Goal: Submit feedback/report problem

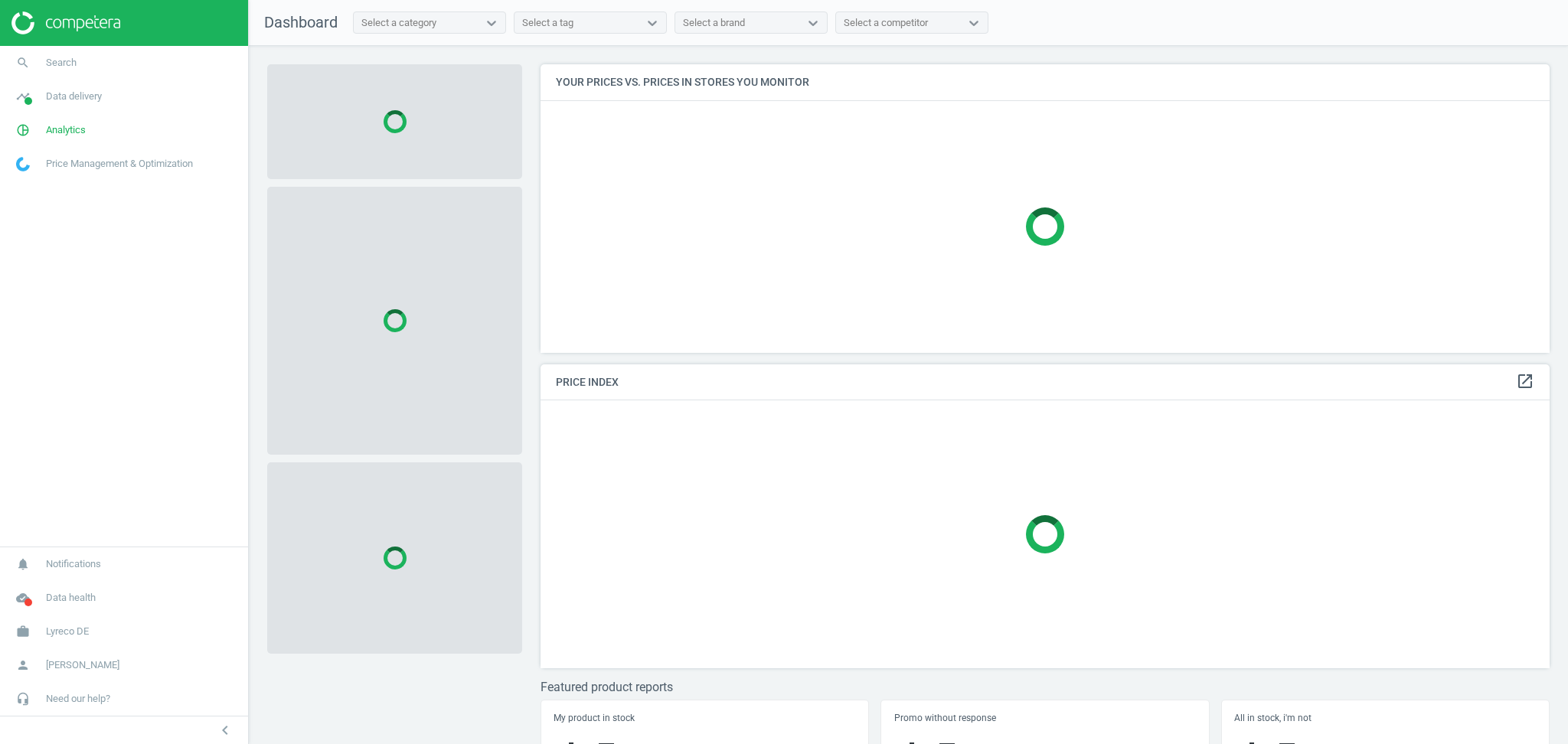
scroll to position [320, 1025]
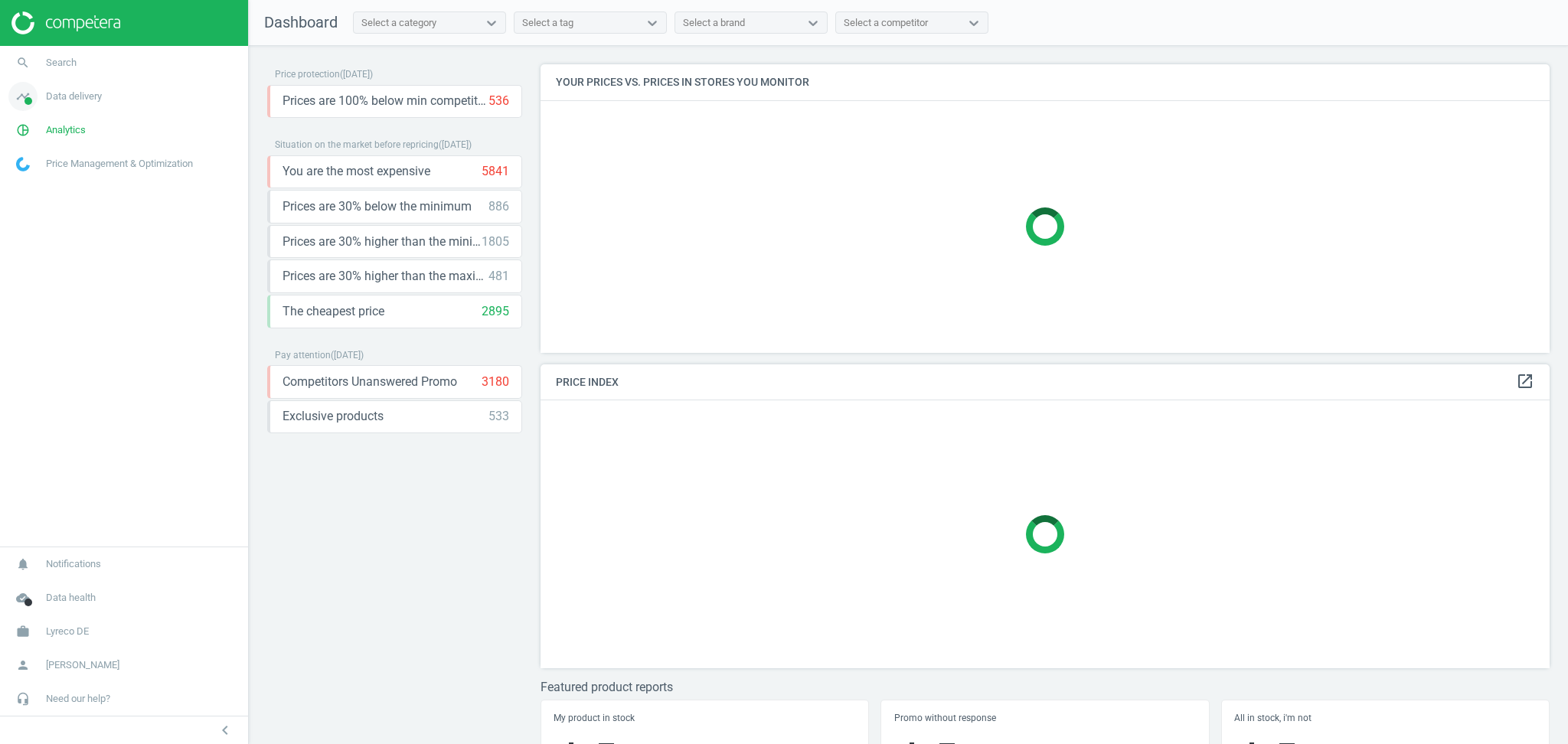
click at [89, 96] on span "Data delivery" at bounding box center [74, 96] width 56 height 13
click at [42, 175] on span "Matches" at bounding box center [33, 175] width 33 height 13
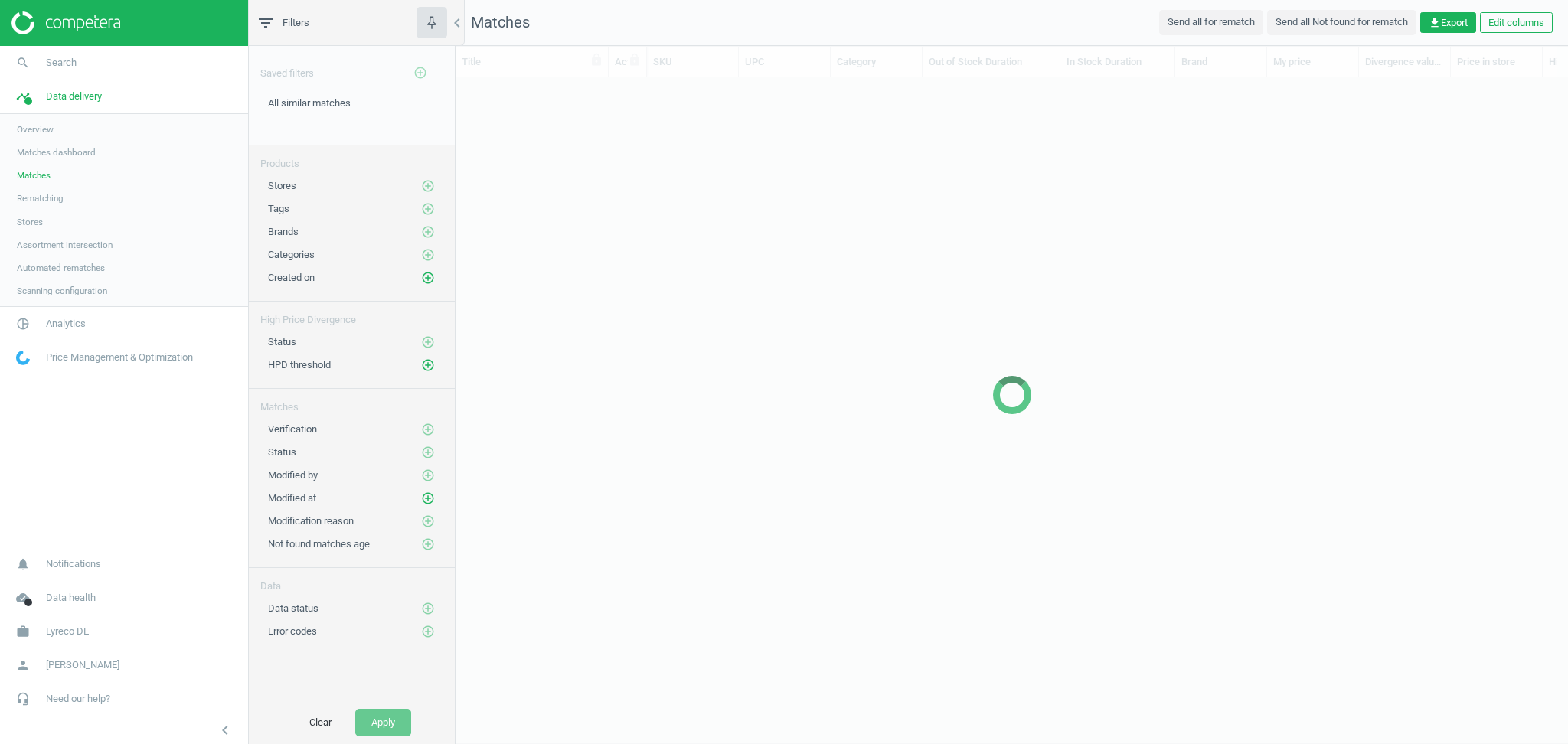
scroll to position [15, 16]
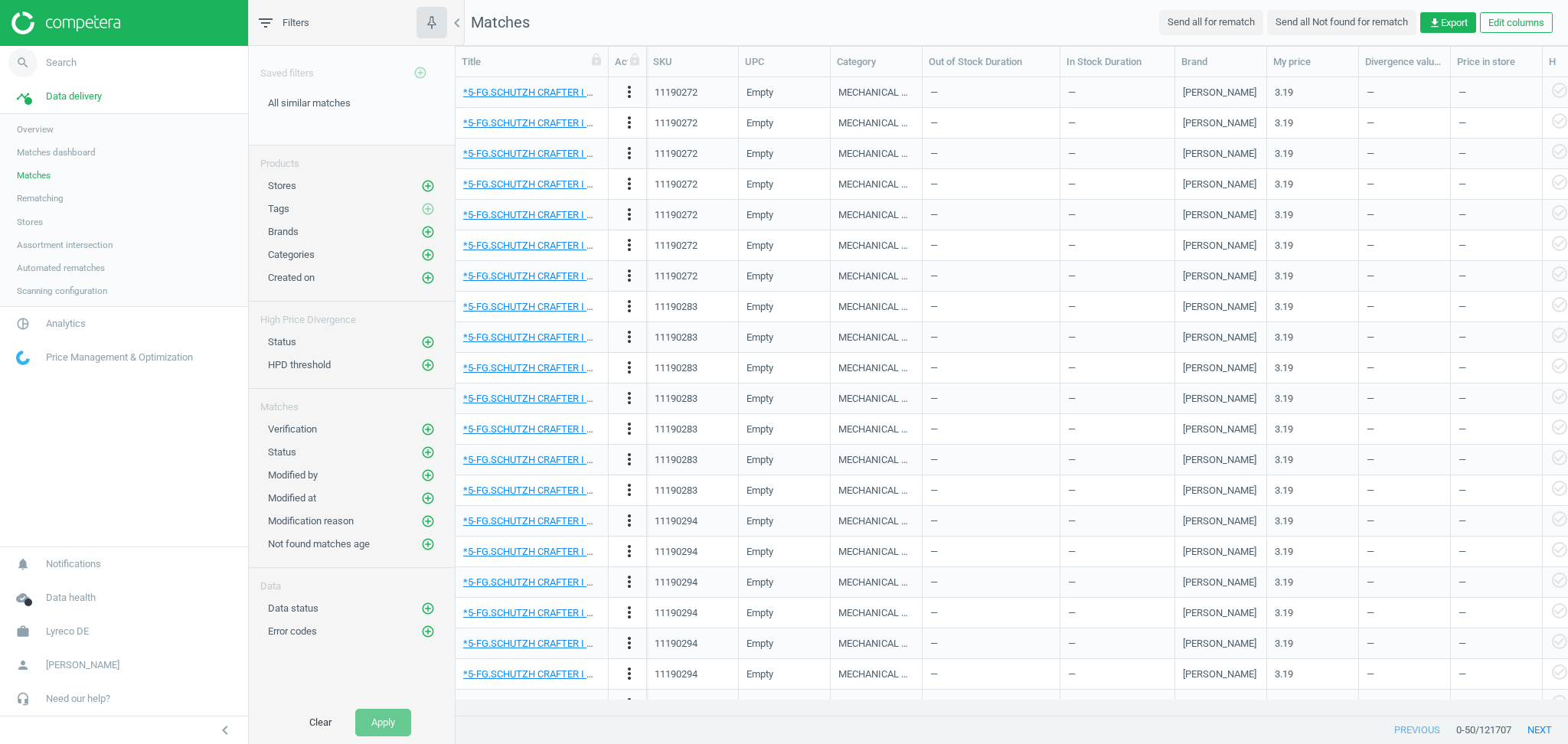
click at [117, 65] on link "search Search" at bounding box center [124, 63] width 248 height 33
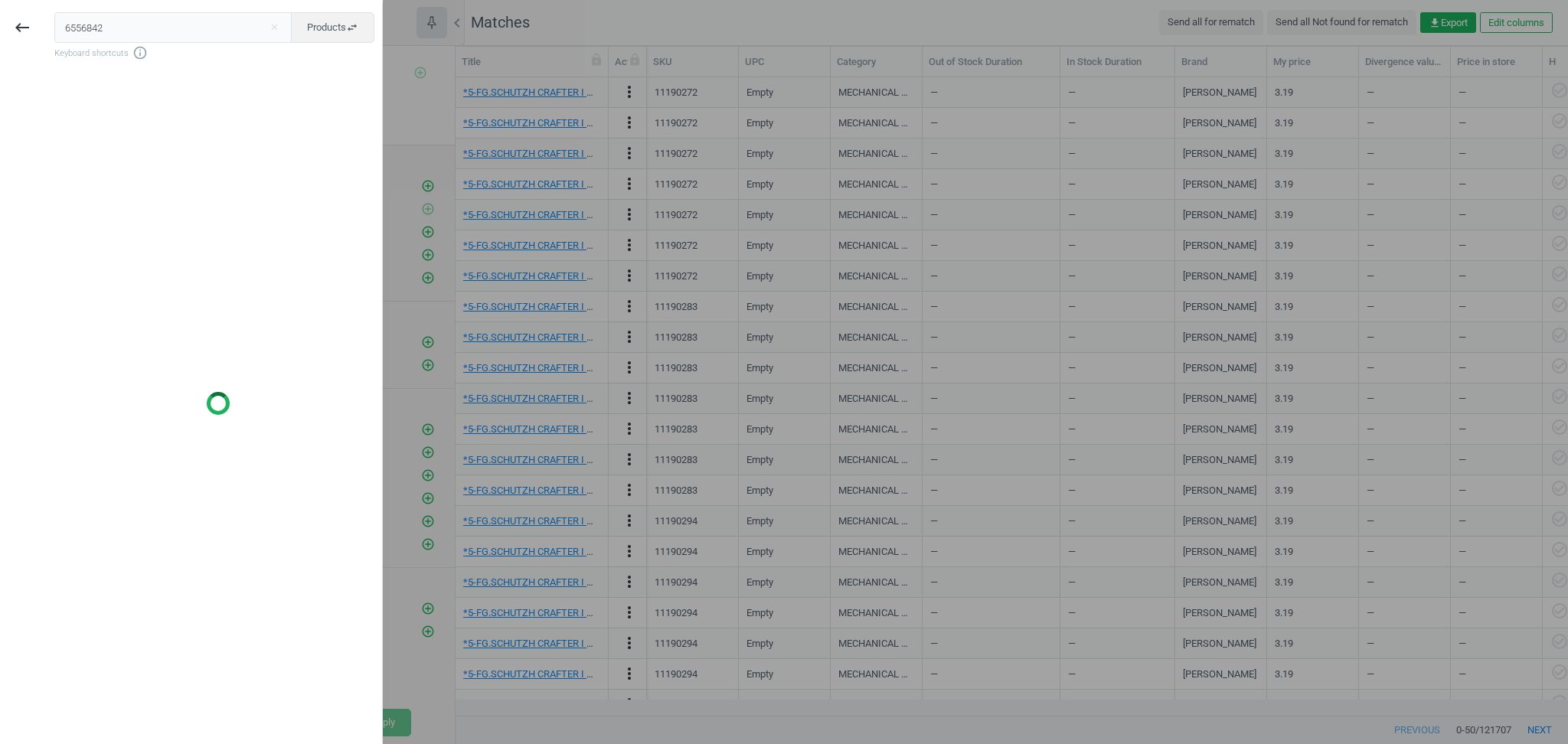
type input "6556842"
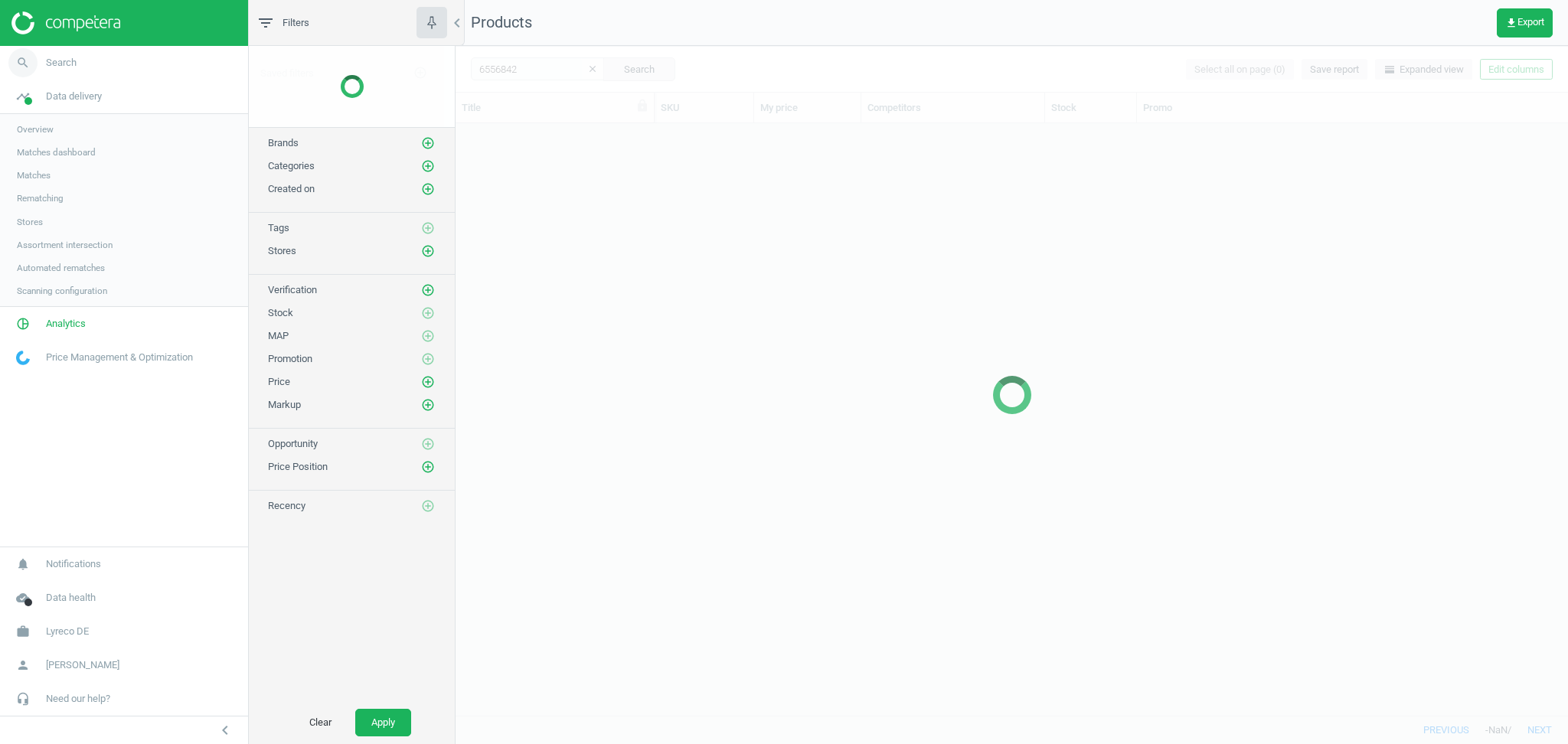
scroll to position [577, 1097]
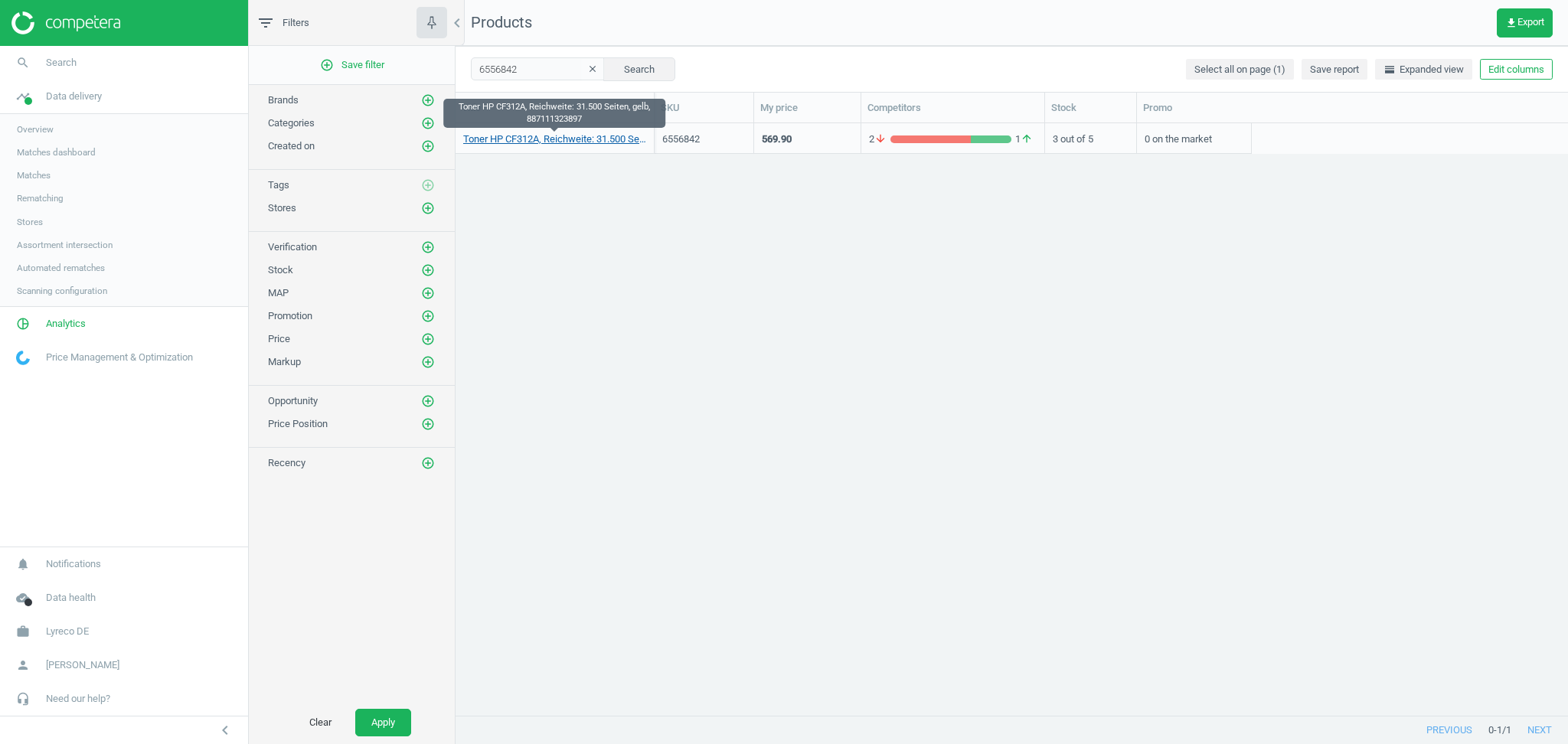
click at [542, 135] on link "Toner HP CF312A, Reichweite: 31.500 Seiten, gelb, 887111323897" at bounding box center [554, 139] width 183 height 13
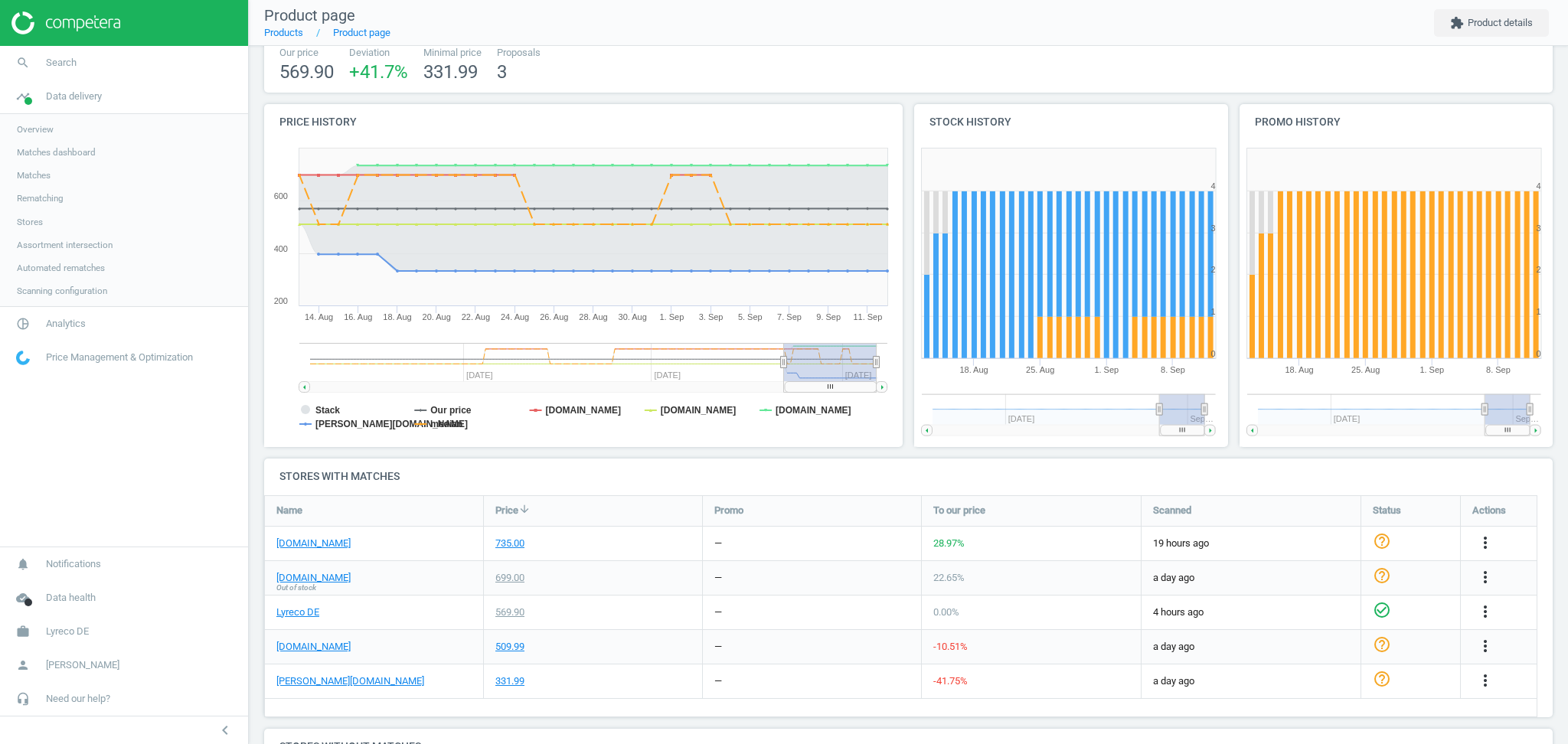
scroll to position [105, 0]
click at [320, 680] on link "otto-office.com" at bounding box center [350, 680] width 148 height 13
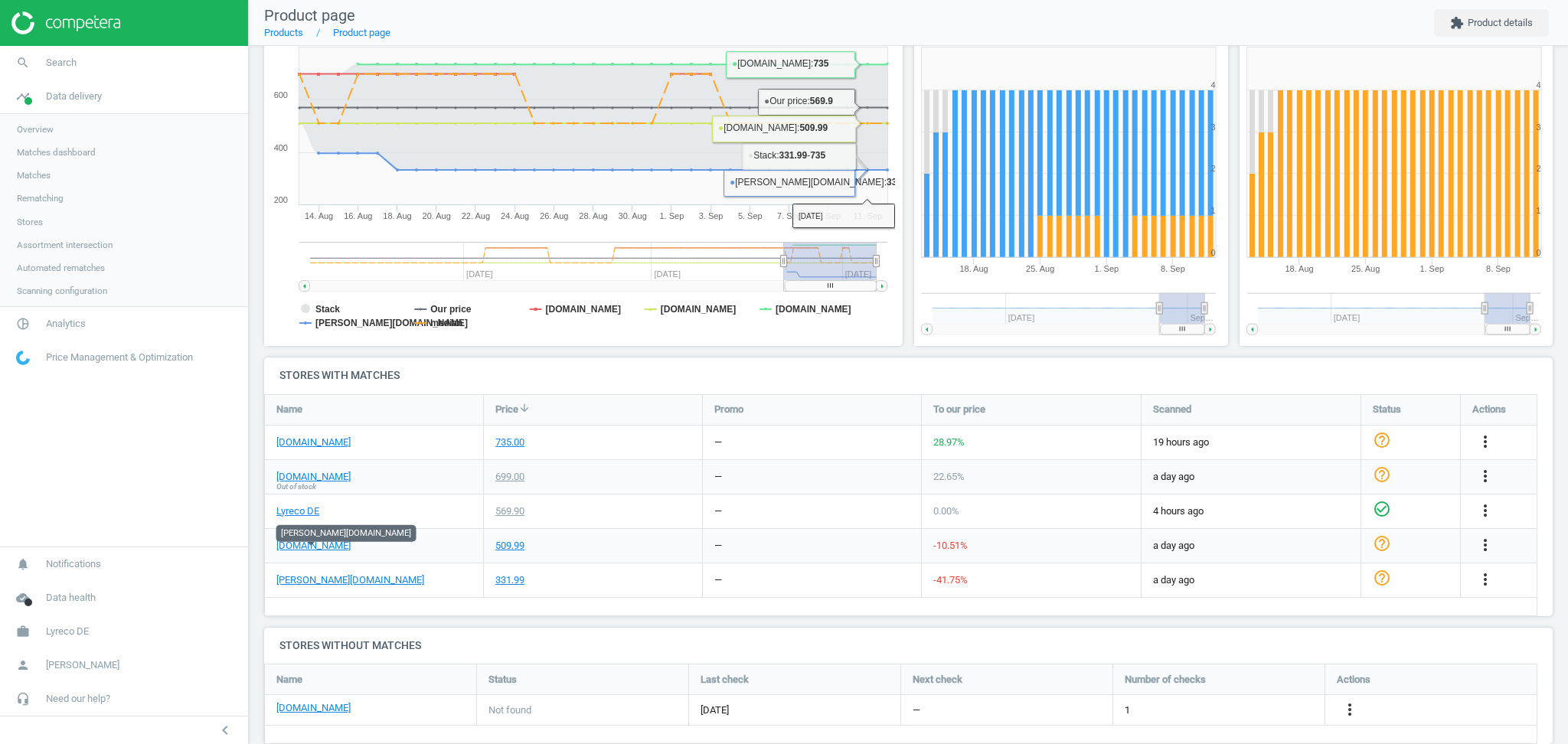
scroll to position [233, 0]
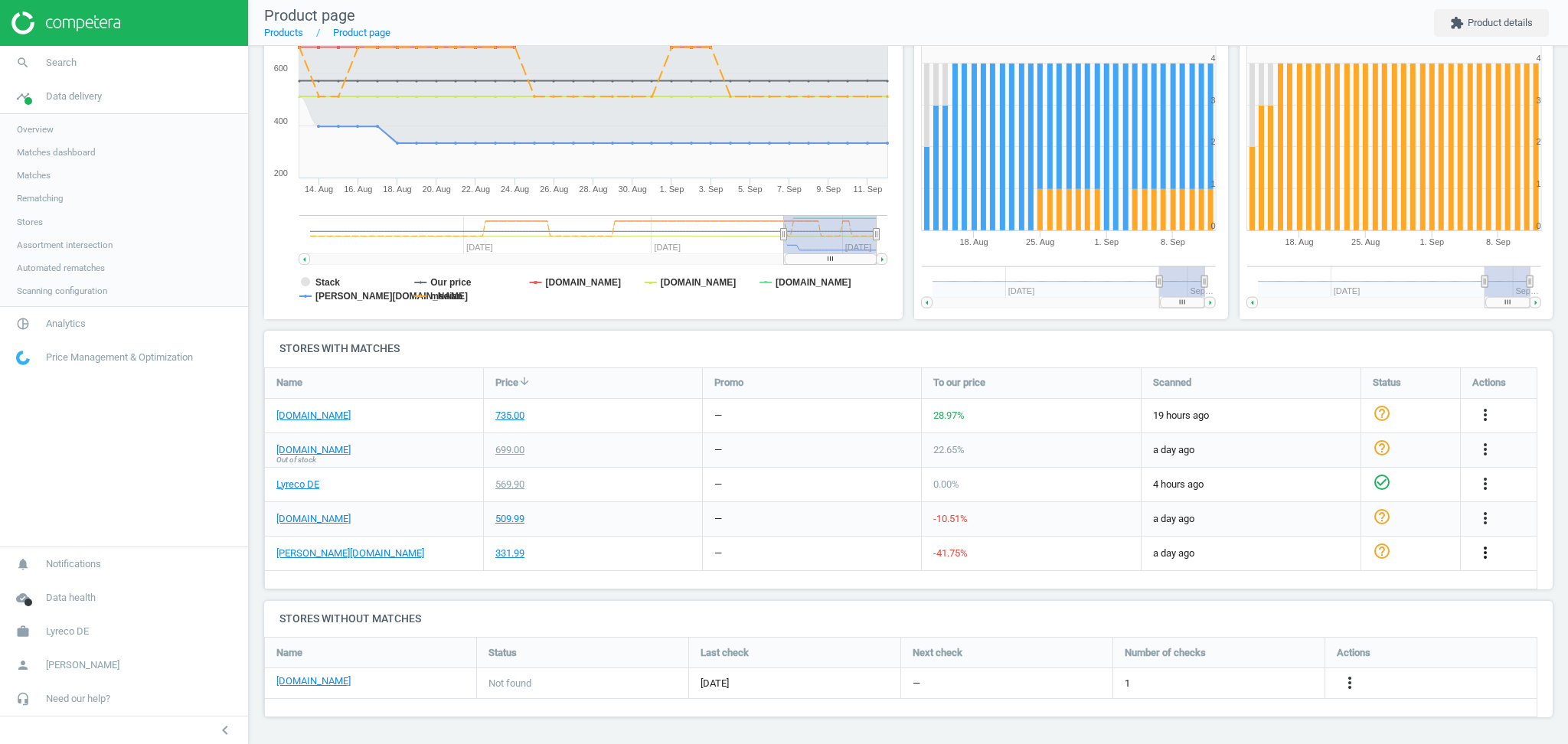
click at [1488, 554] on icon "more_vert" at bounding box center [1486, 552] width 18 height 18
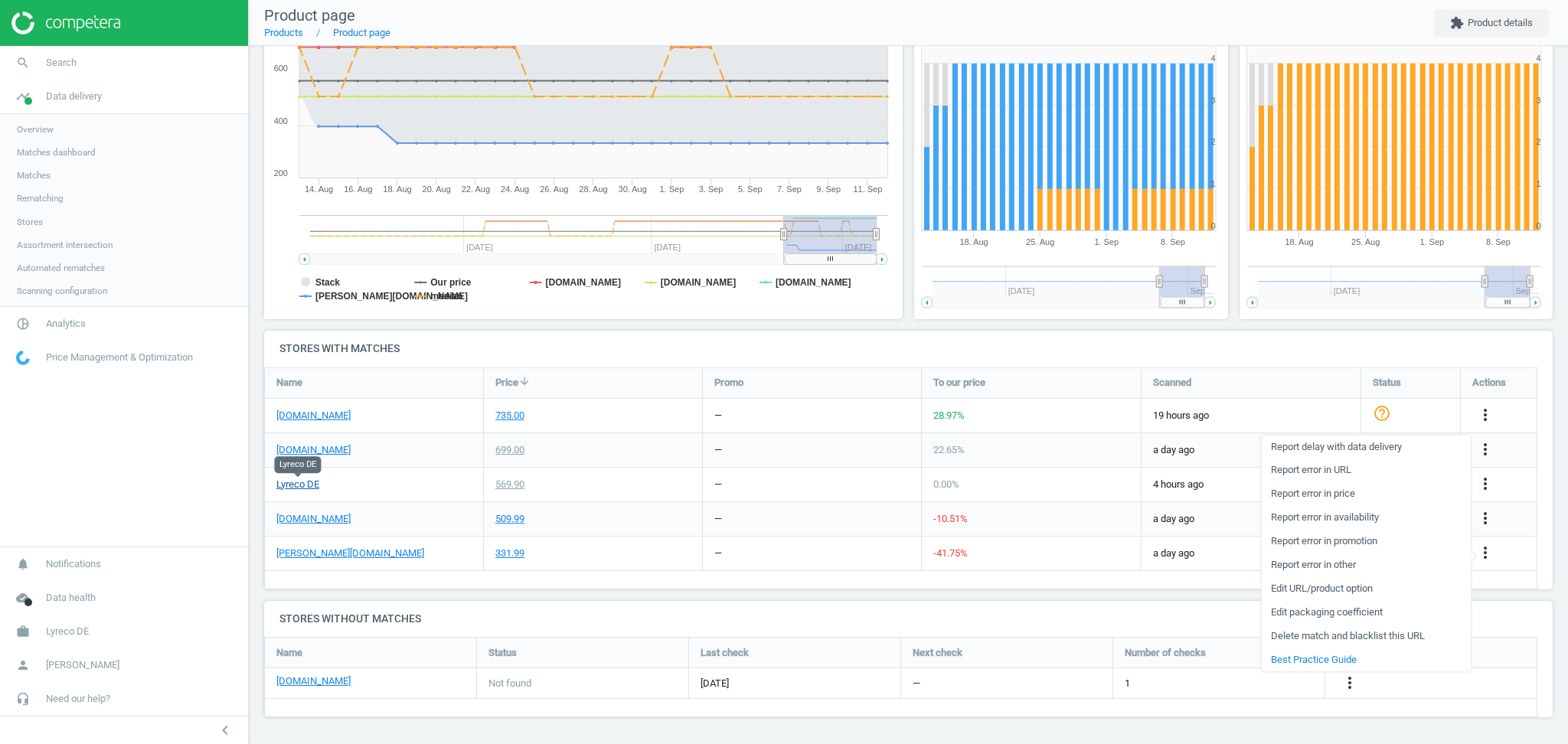
click at [298, 485] on link "Lyreco DE" at bounding box center [297, 485] width 43 height 13
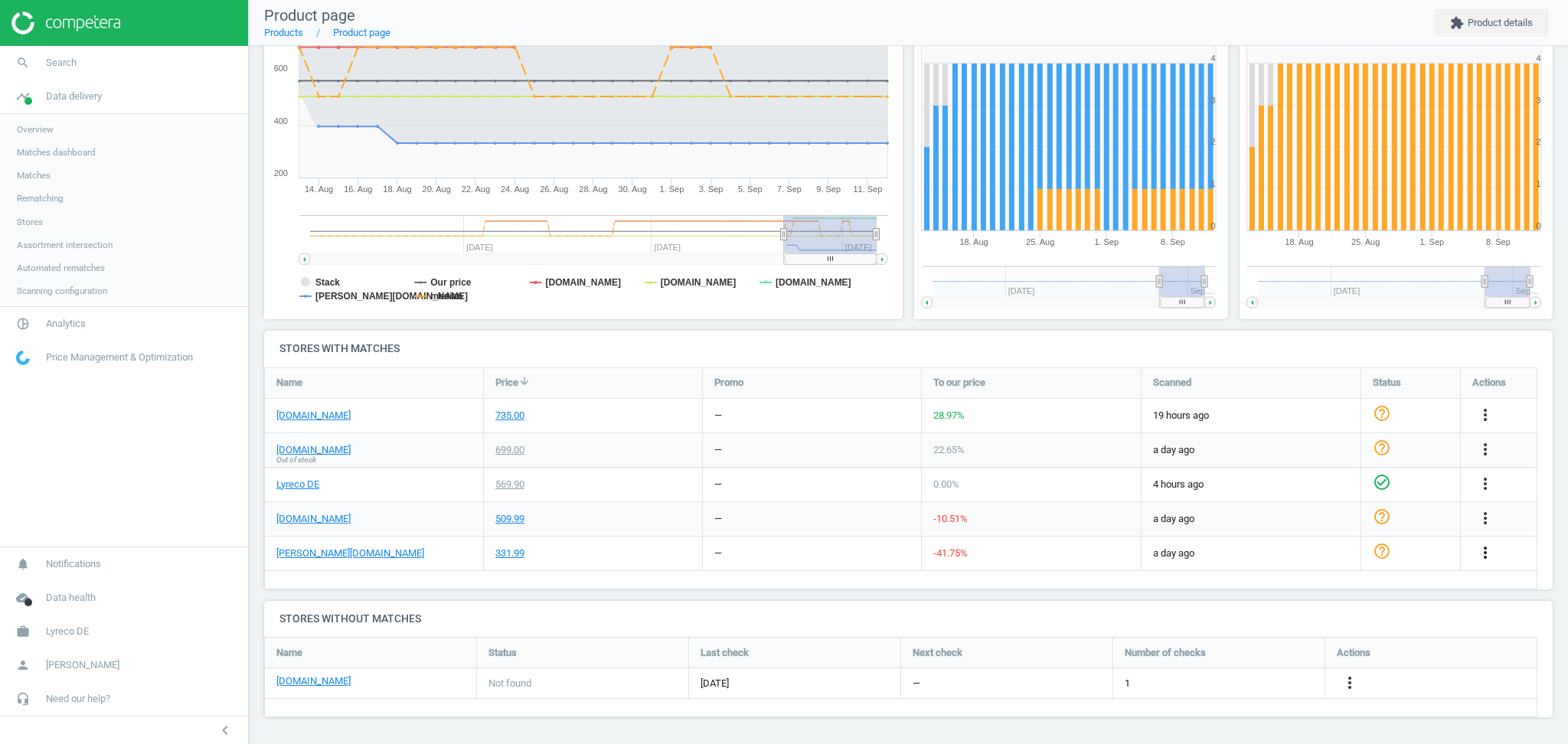
click at [1488, 550] on icon "more_vert" at bounding box center [1486, 552] width 18 height 18
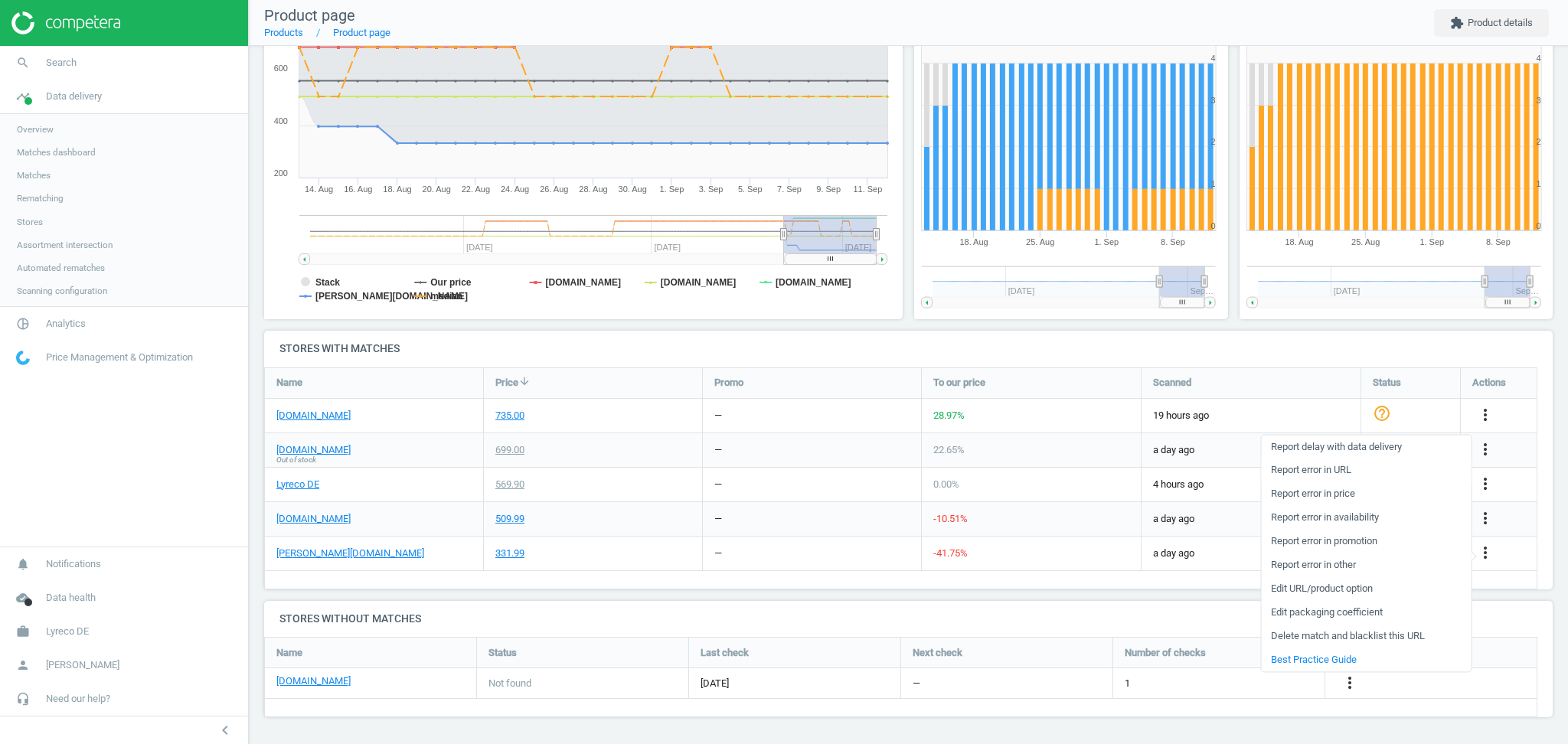
click at [1343, 469] on link "Report error in URL" at bounding box center [1366, 470] width 210 height 23
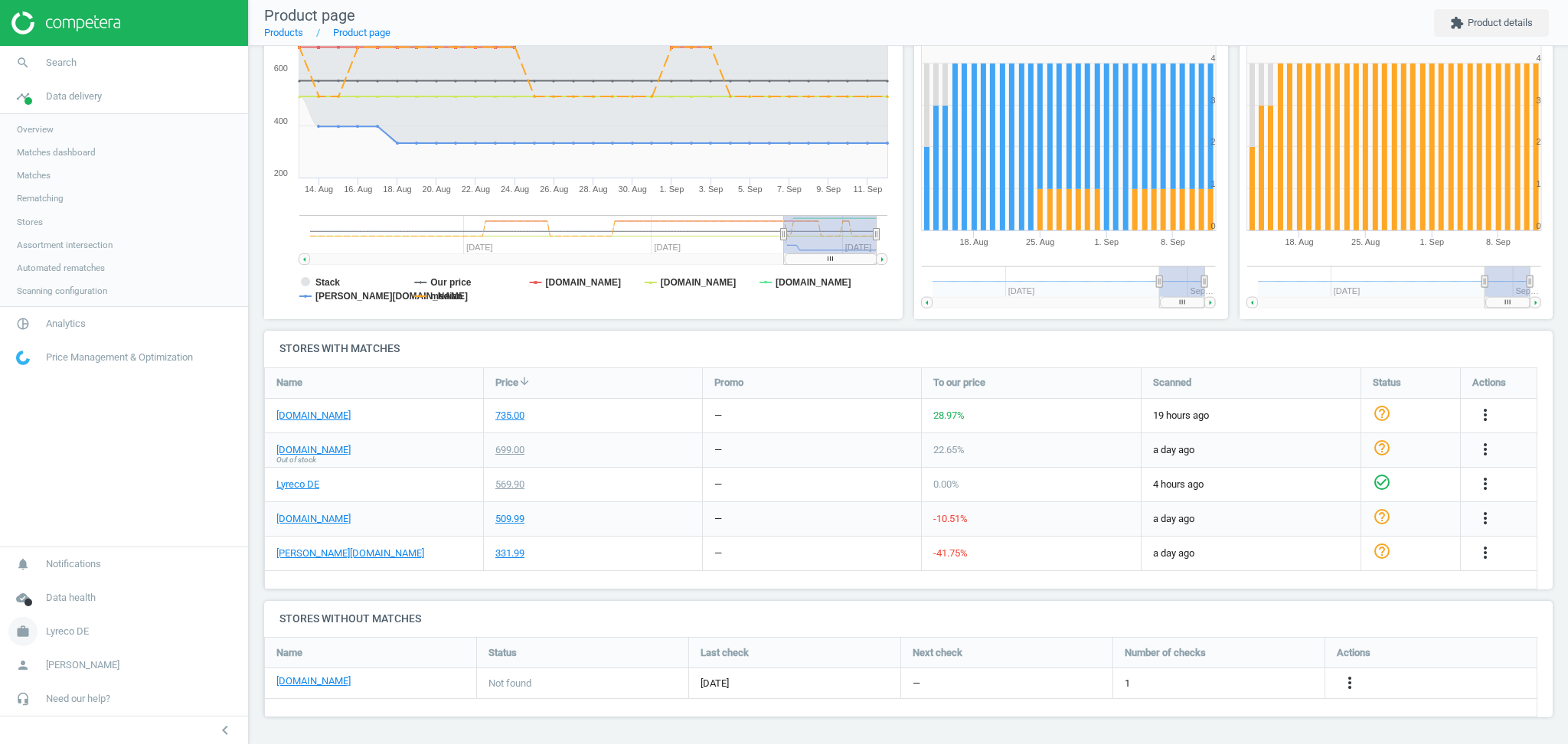
click at [83, 630] on span "Lyreco DE" at bounding box center [67, 631] width 43 height 13
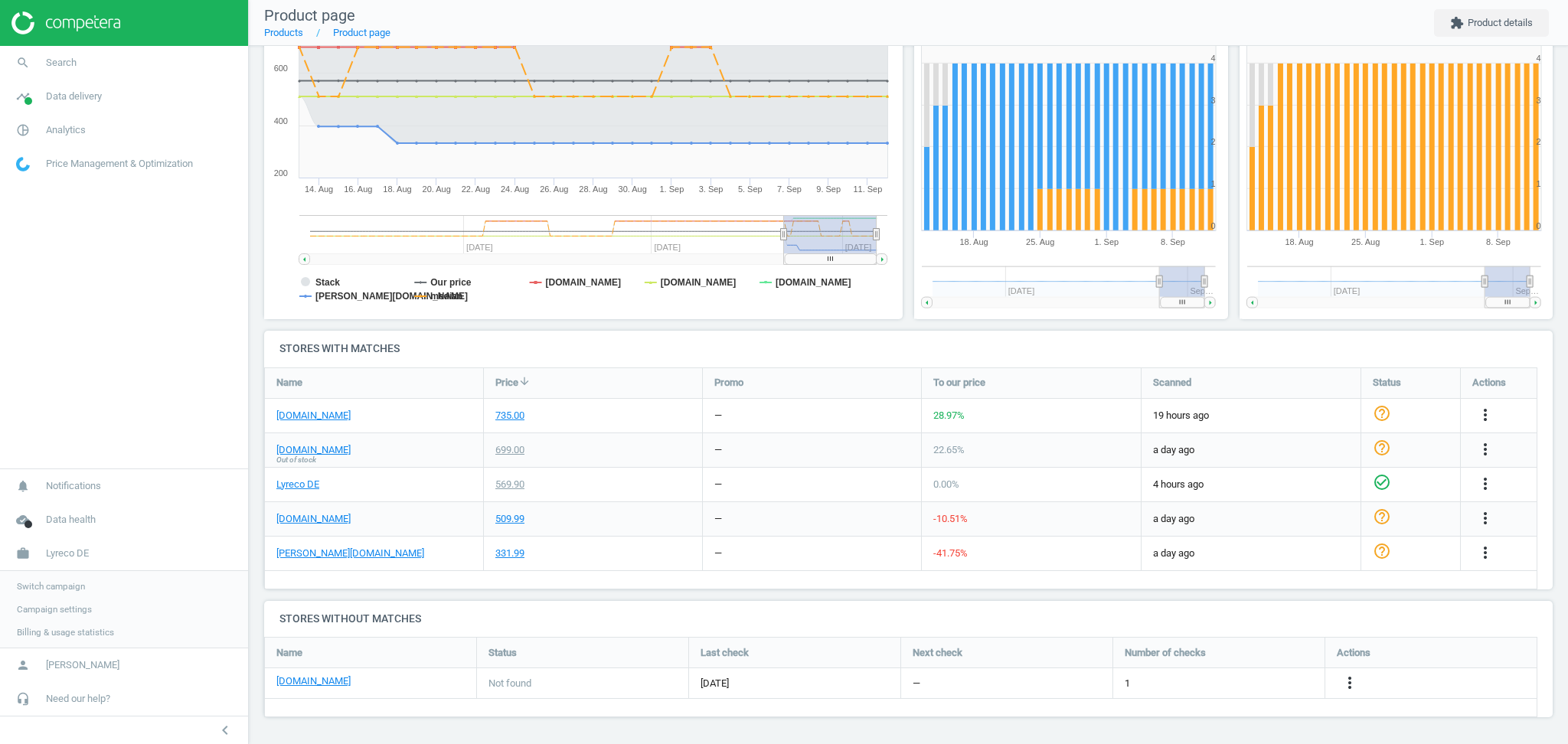
click at [47, 587] on span "Switch campaign" at bounding box center [50, 586] width 68 height 13
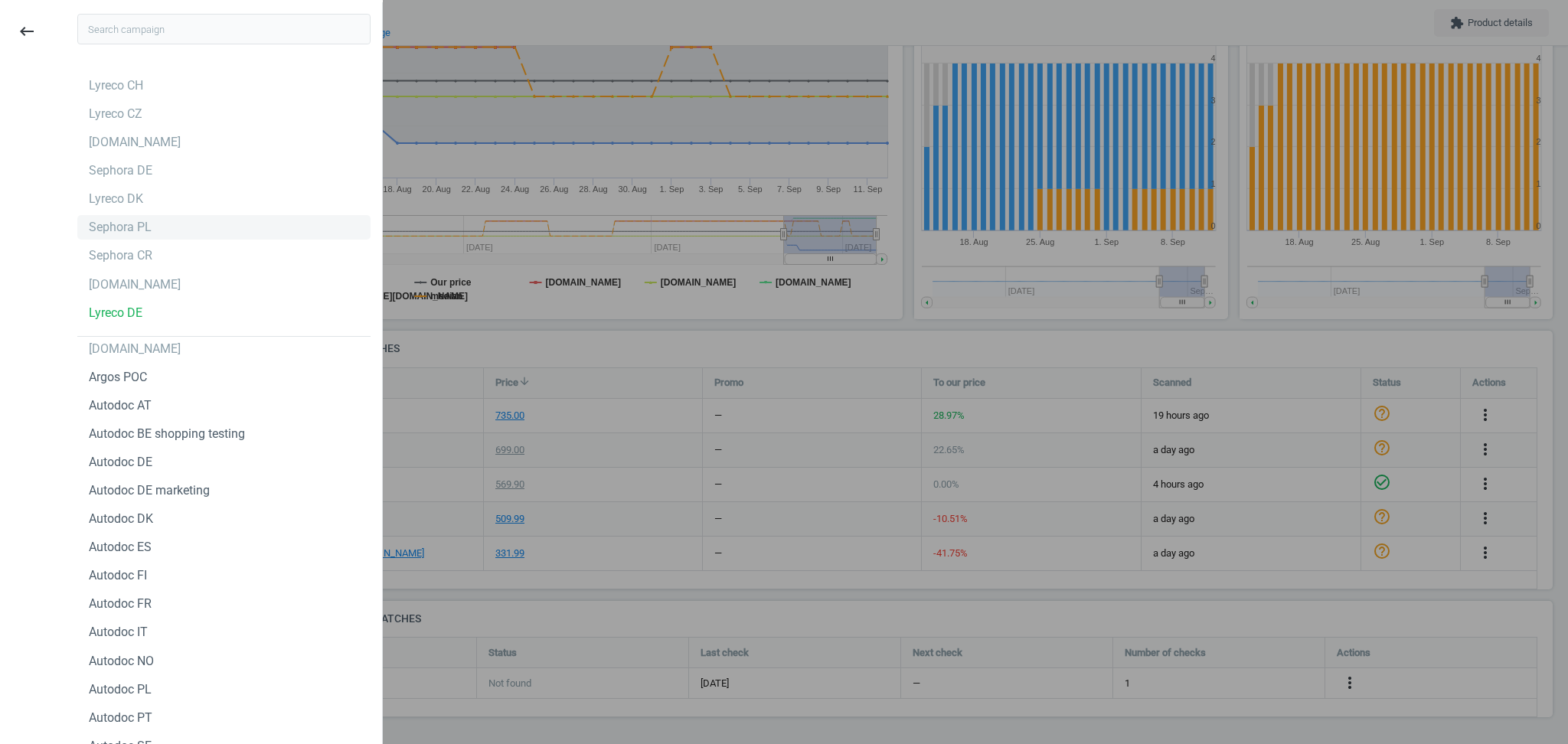
click at [116, 229] on div "Sephora PL" at bounding box center [120, 228] width 63 height 17
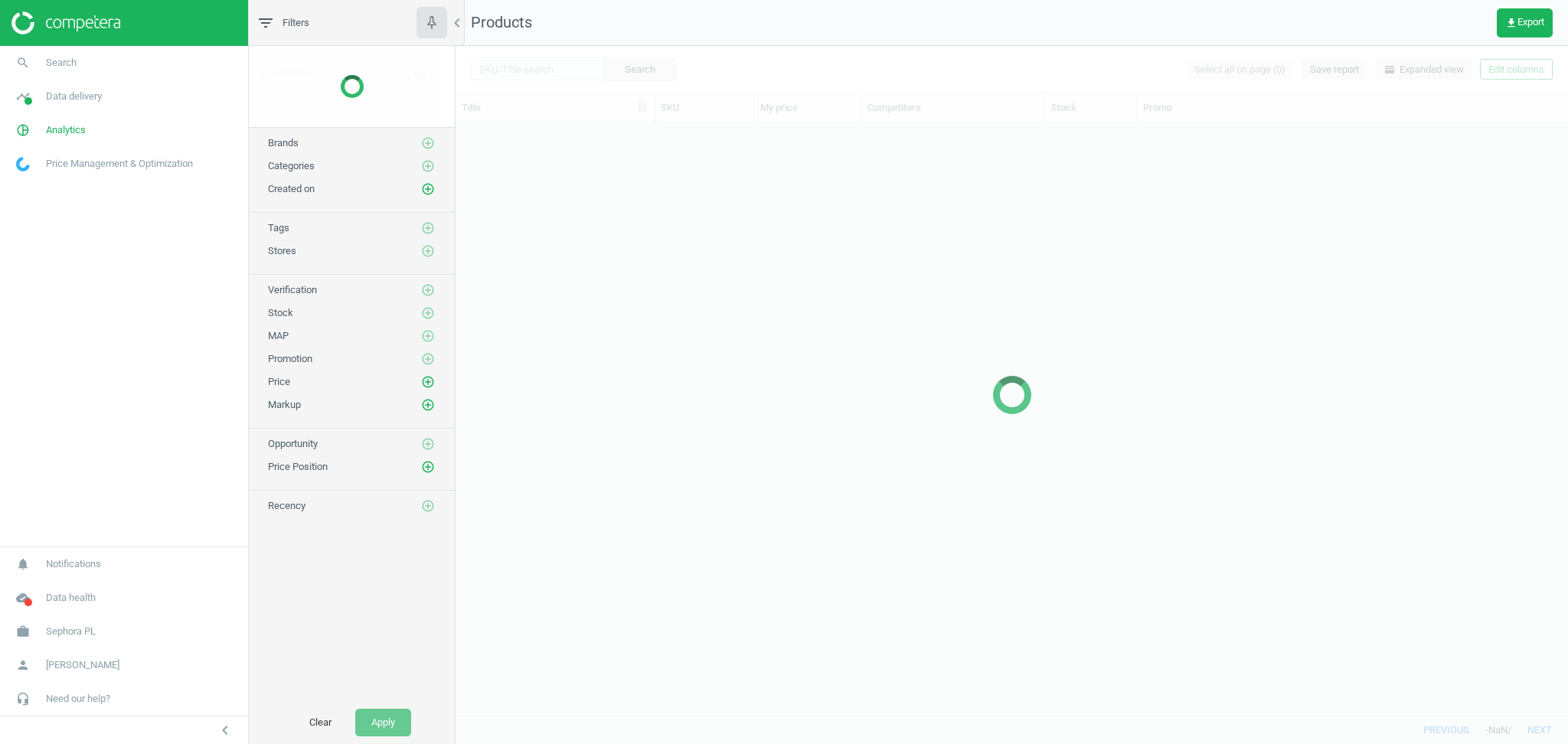
scroll to position [577, 1097]
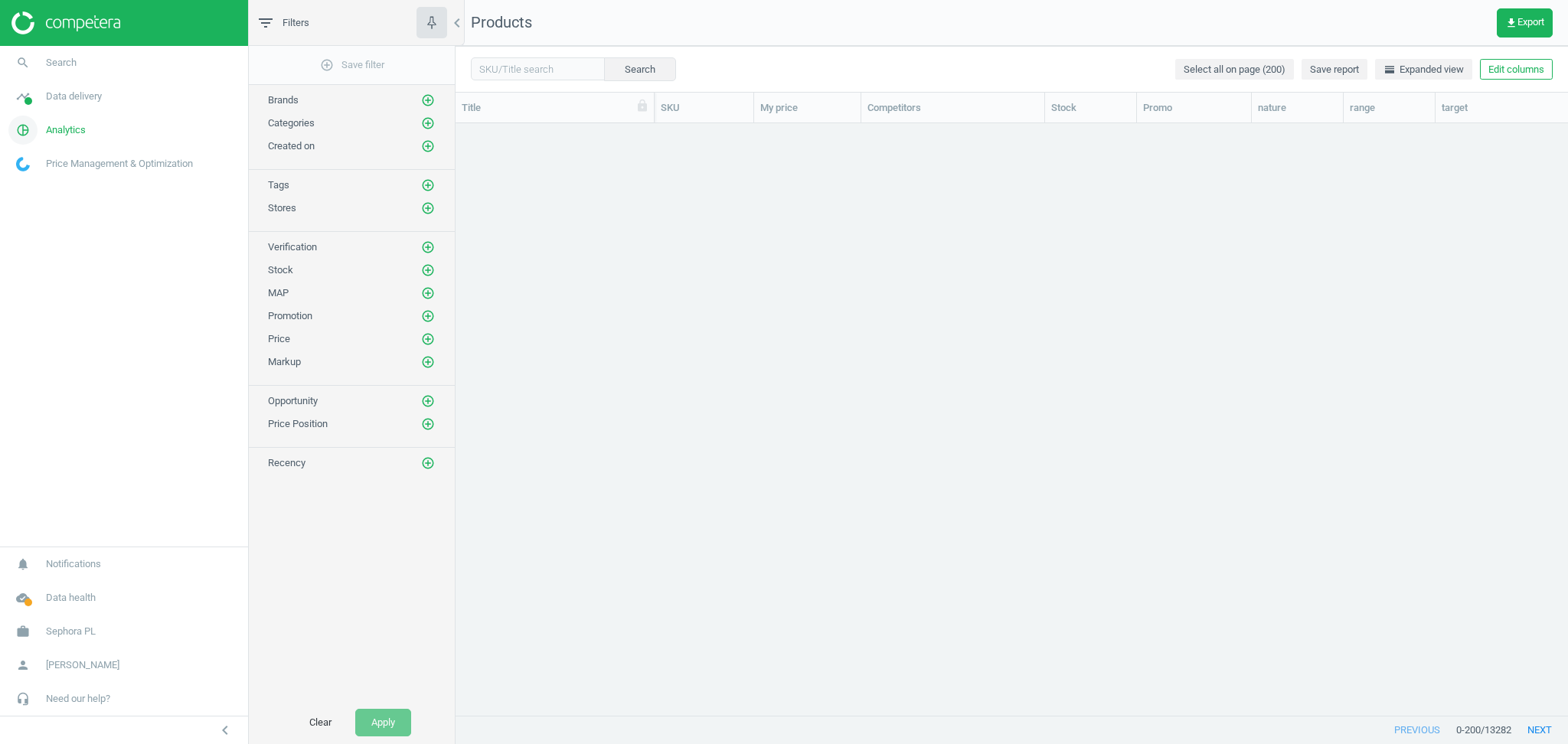
click at [65, 128] on span "Analytics" at bounding box center [66, 130] width 40 height 13
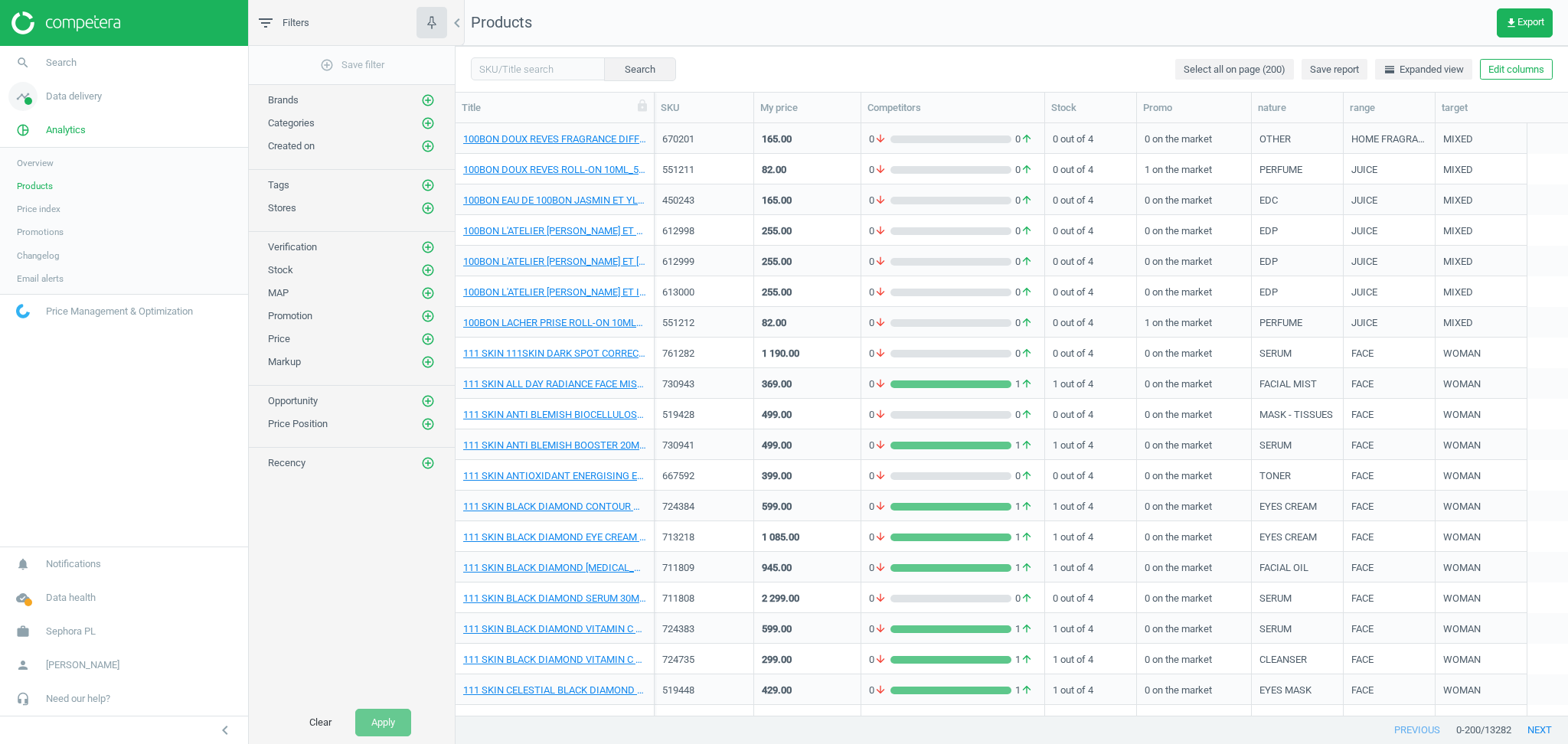
click at [80, 94] on span "Data delivery" at bounding box center [74, 96] width 56 height 13
click at [39, 219] on span "Stores" at bounding box center [29, 222] width 26 height 13
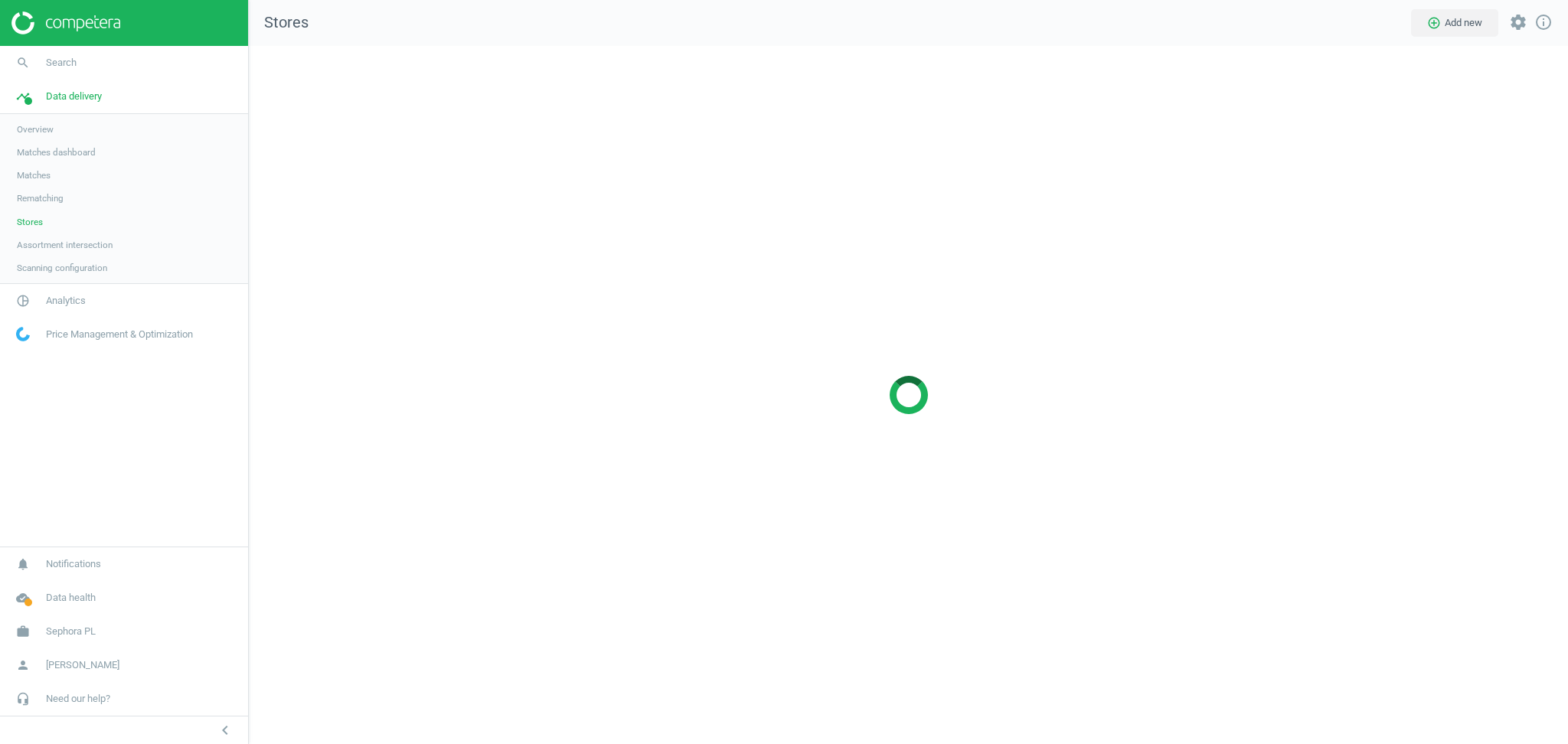
scroll to position [730, 1351]
